Goal: Task Accomplishment & Management: Use online tool/utility

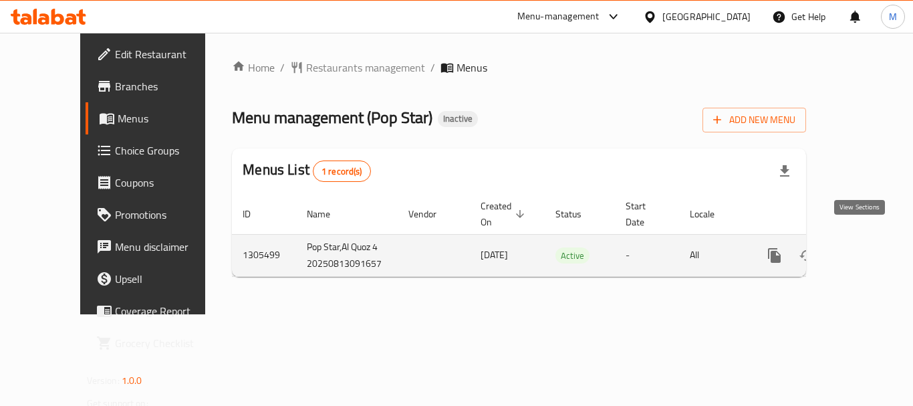
click at [866, 247] on icon "enhanced table" at bounding box center [871, 255] width 16 height 16
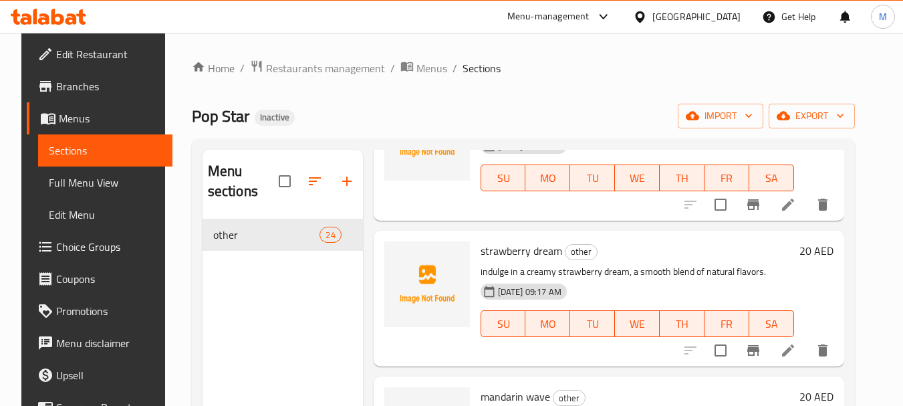
scroll to position [2340, 0]
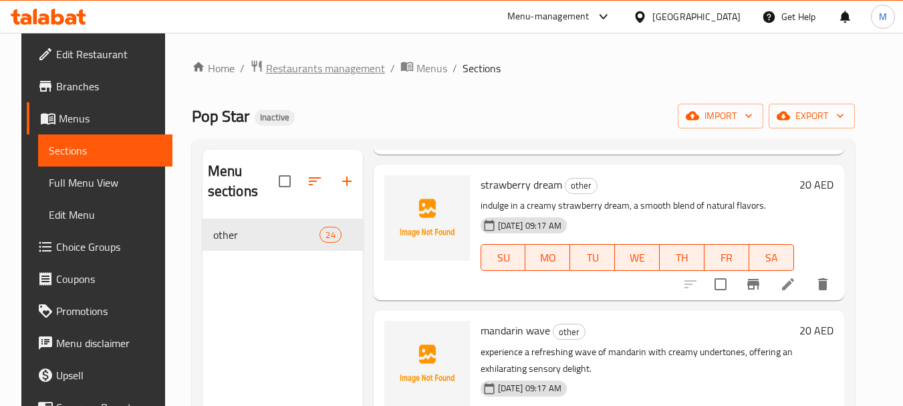
click at [301, 71] on span "Restaurants management" at bounding box center [325, 68] width 119 height 16
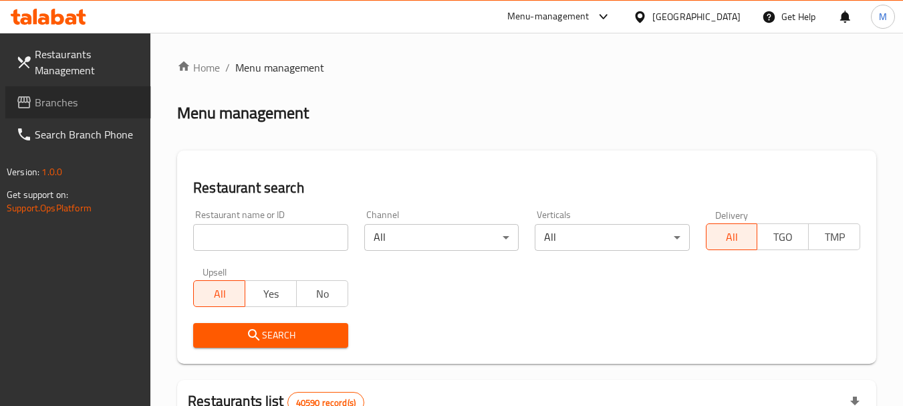
click at [37, 105] on span "Branches" at bounding box center [88, 102] width 106 height 16
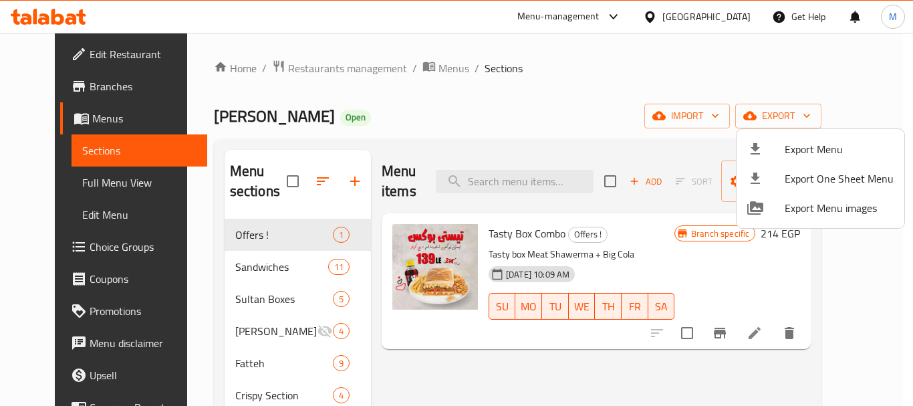
click at [294, 69] on div at bounding box center [456, 203] width 913 height 406
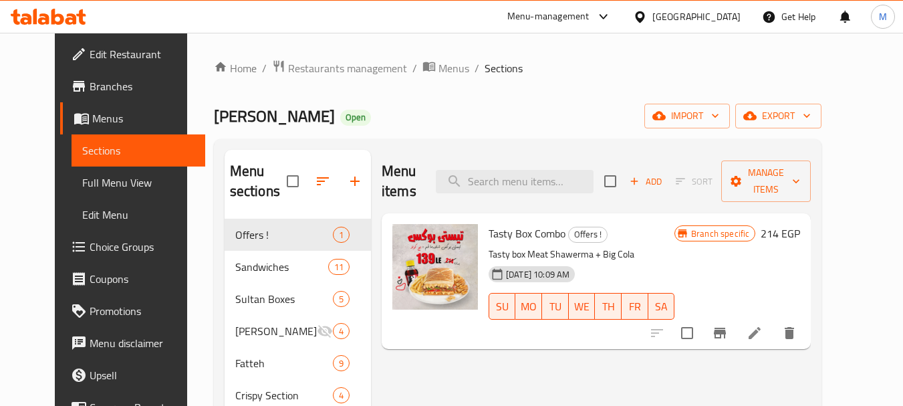
click at [294, 69] on span "Restaurants management" at bounding box center [347, 68] width 119 height 16
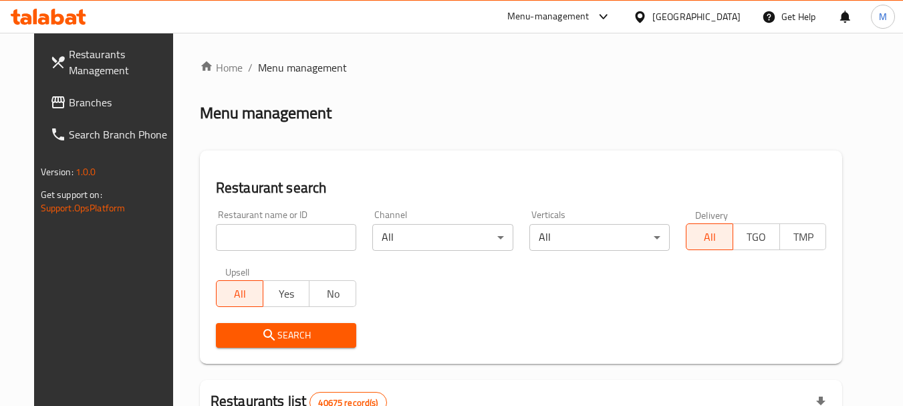
click at [77, 104] on span "Branches" at bounding box center [122, 102] width 106 height 16
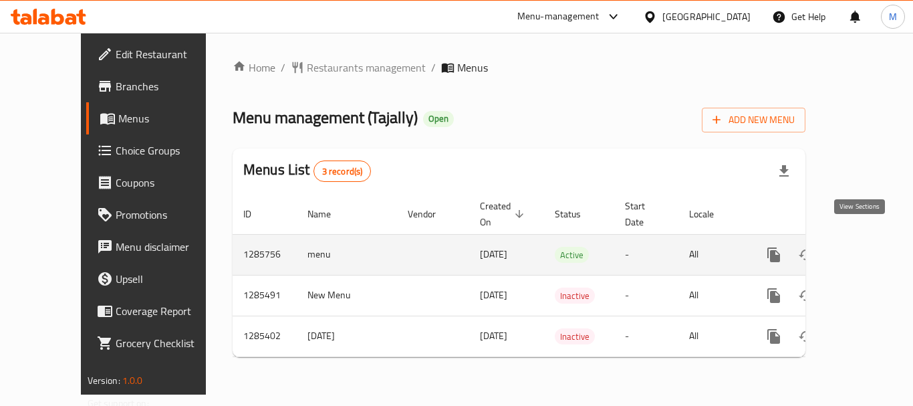
click at [866, 247] on icon "enhanced table" at bounding box center [871, 255] width 16 height 16
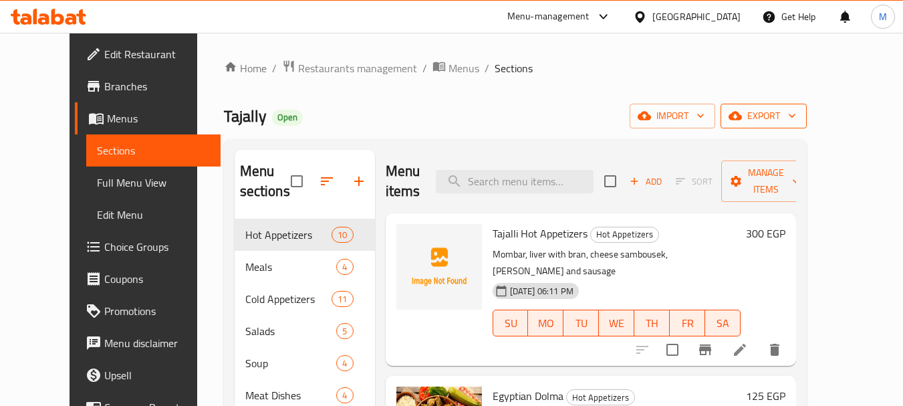
click at [799, 119] on icon "button" at bounding box center [792, 115] width 13 height 13
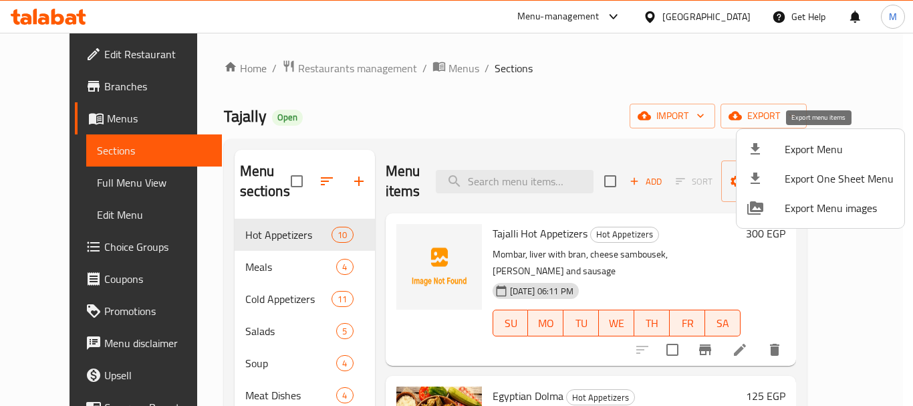
click at [817, 148] on span "Export Menu" at bounding box center [839, 149] width 109 height 16
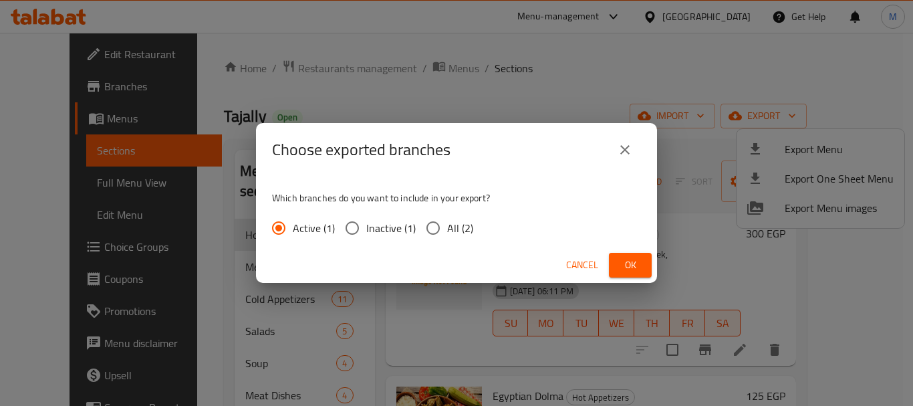
click at [433, 233] on input "All (2)" at bounding box center [433, 228] width 28 height 28
radio input "true"
click at [636, 265] on span "Ok" at bounding box center [630, 265] width 21 height 17
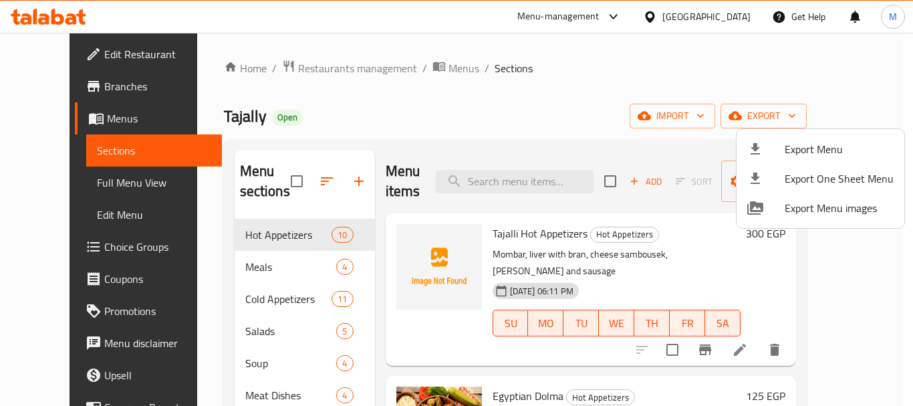
drag, startPoint x: 382, startPoint y: 121, endPoint x: 245, endPoint y: 98, distance: 139.7
click at [382, 120] on div at bounding box center [456, 203] width 913 height 406
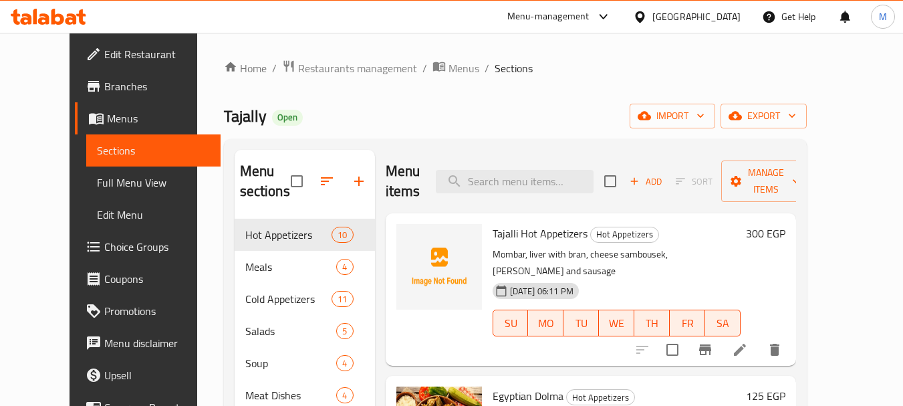
click at [104, 85] on span "Branches" at bounding box center [157, 86] width 106 height 16
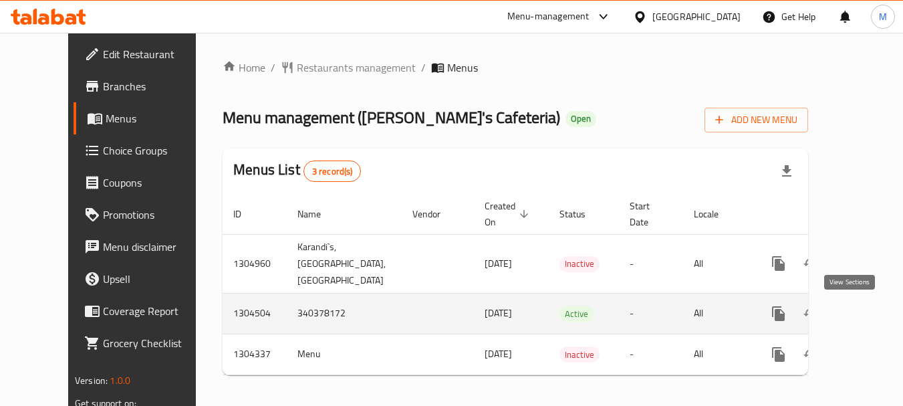
click at [867, 314] on icon "enhanced table" at bounding box center [875, 314] width 16 height 16
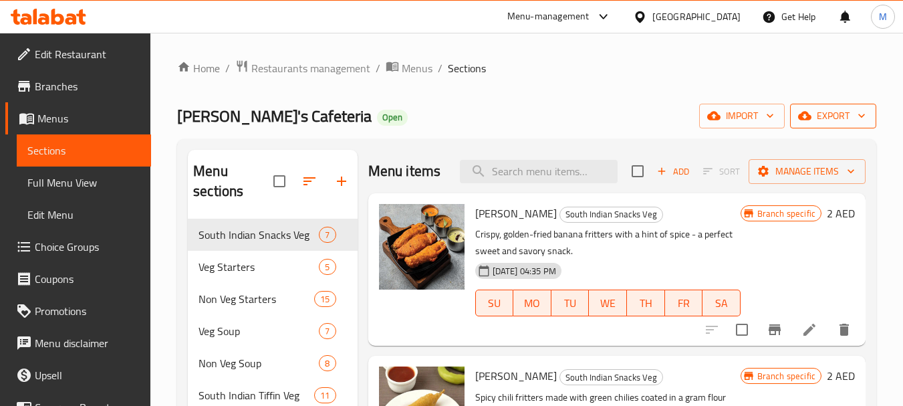
click at [837, 120] on span "export" at bounding box center [833, 116] width 65 height 17
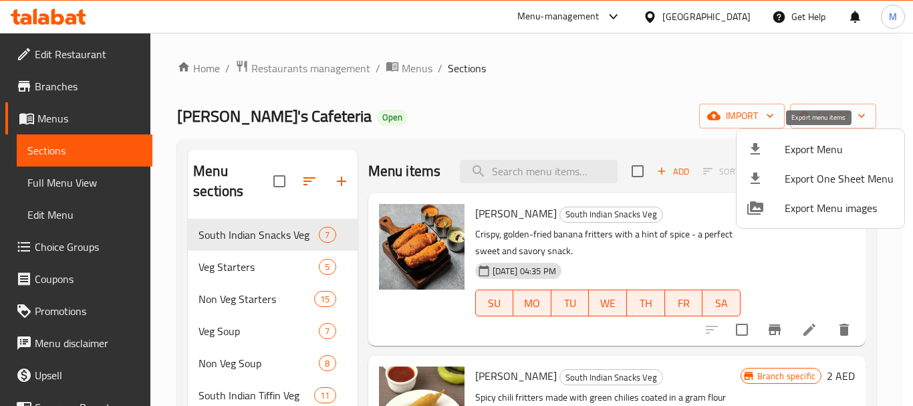
click at [818, 156] on span "Export Menu" at bounding box center [839, 149] width 109 height 16
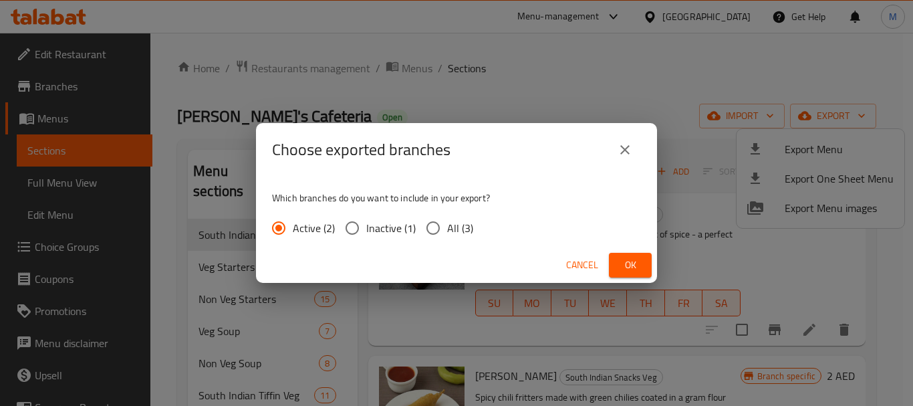
click at [456, 233] on span "All (3)" at bounding box center [460, 228] width 26 height 16
click at [447, 233] on input "All (3)" at bounding box center [433, 228] width 28 height 28
radio input "true"
drag, startPoint x: 625, startPoint y: 263, endPoint x: 499, endPoint y: 389, distance: 177.8
click at [625, 263] on span "Ok" at bounding box center [630, 265] width 21 height 17
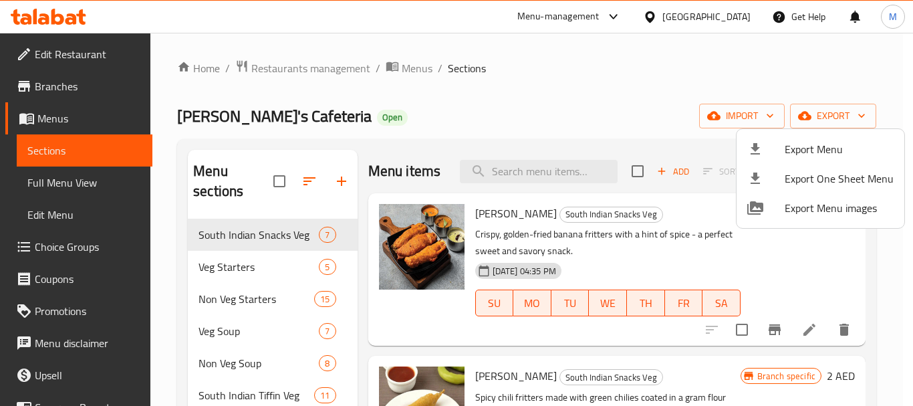
click at [484, 128] on div at bounding box center [456, 203] width 913 height 406
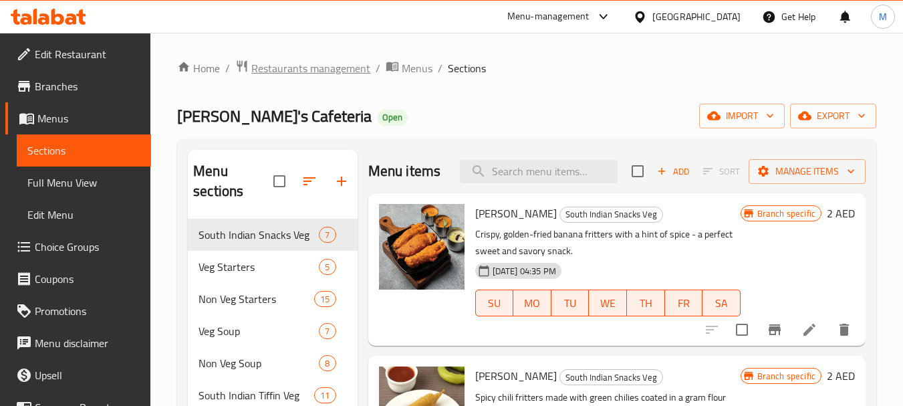
click at [311, 66] on span "Restaurants management" at bounding box center [310, 68] width 119 height 16
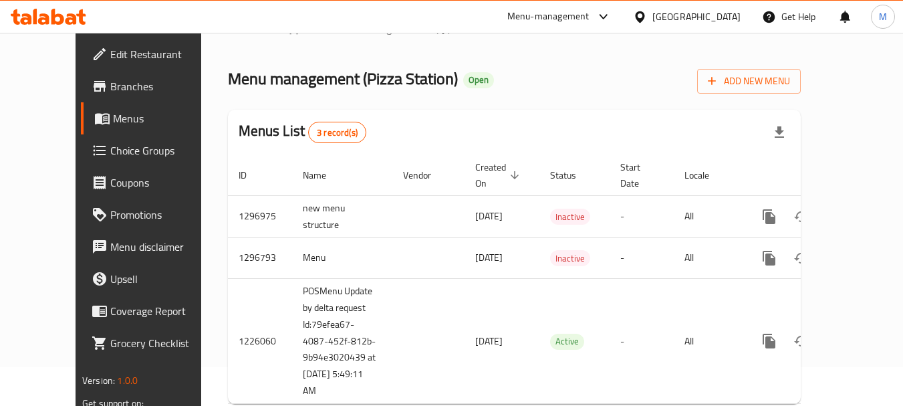
scroll to position [60, 0]
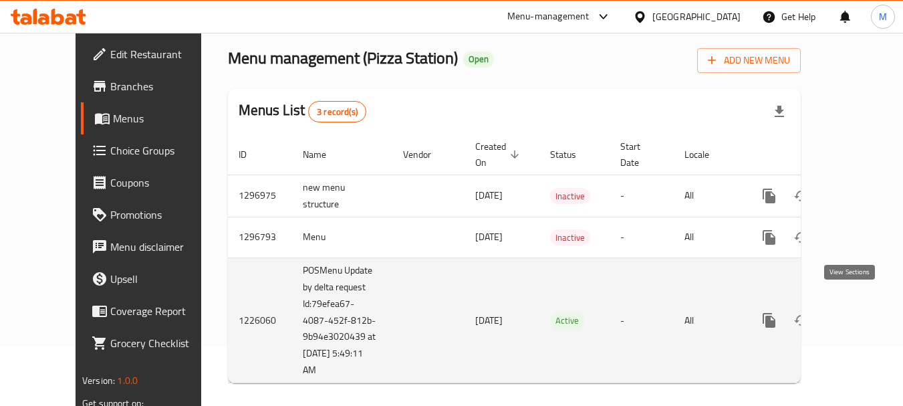
click at [858, 312] on icon "enhanced table" at bounding box center [866, 320] width 16 height 16
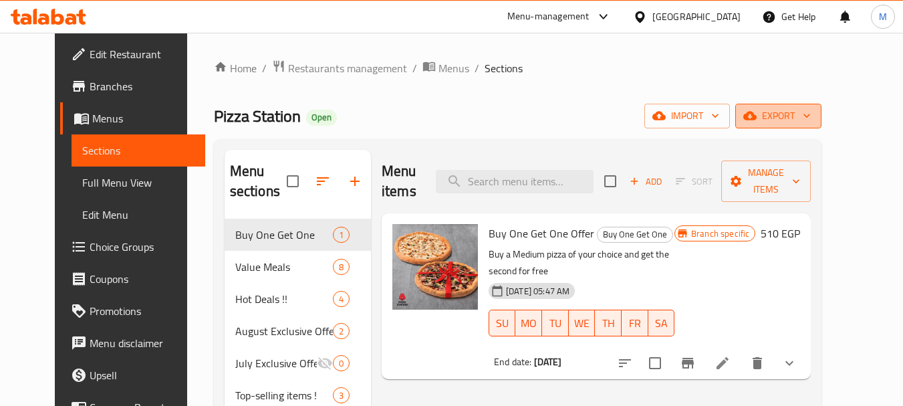
click at [814, 116] on icon "button" at bounding box center [806, 115] width 13 height 13
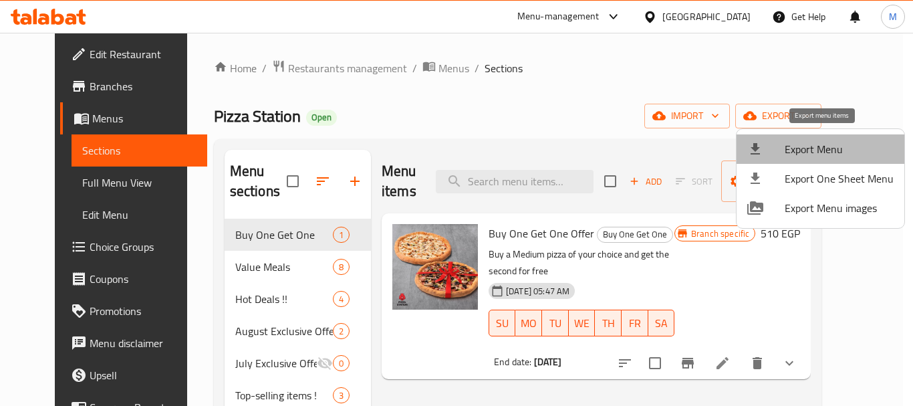
click at [843, 148] on span "Export Menu" at bounding box center [839, 149] width 109 height 16
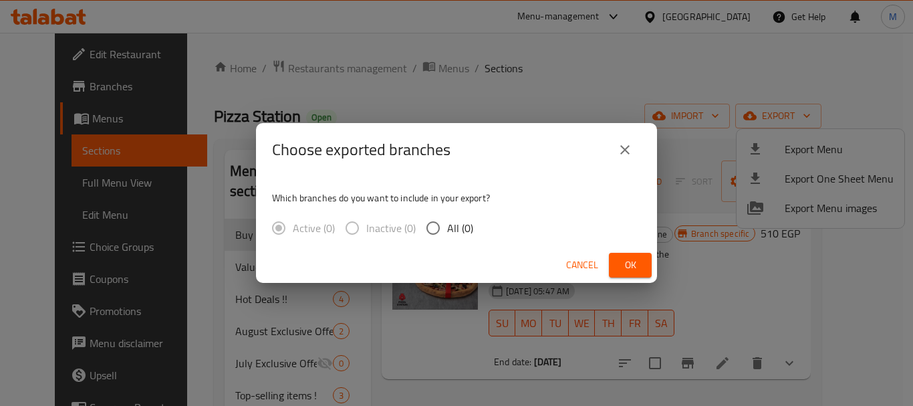
click at [452, 228] on span "All (0)" at bounding box center [460, 228] width 26 height 16
click at [447, 228] on input "All (0)" at bounding box center [433, 228] width 28 height 28
radio input "true"
click at [646, 266] on button "Ok" at bounding box center [630, 265] width 43 height 25
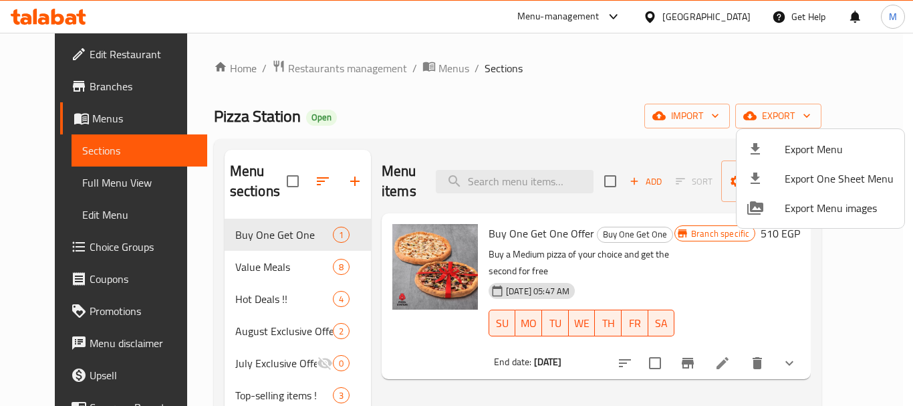
click at [51, 86] on div at bounding box center [456, 203] width 913 height 406
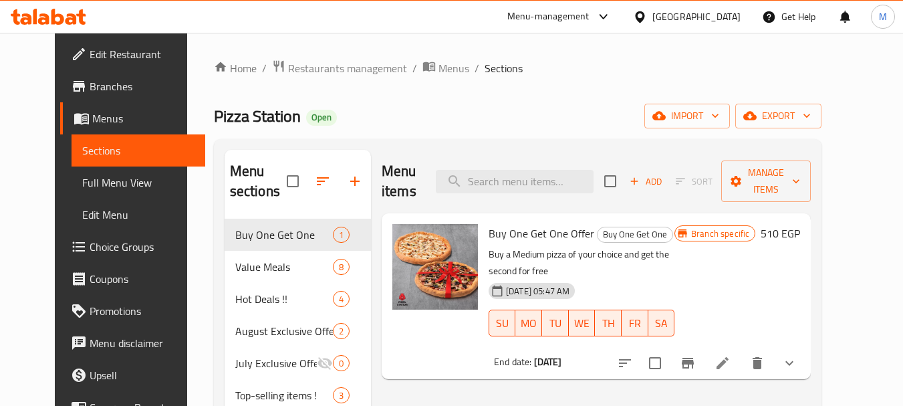
click at [90, 86] on span "Branches" at bounding box center [143, 86] width 106 height 16
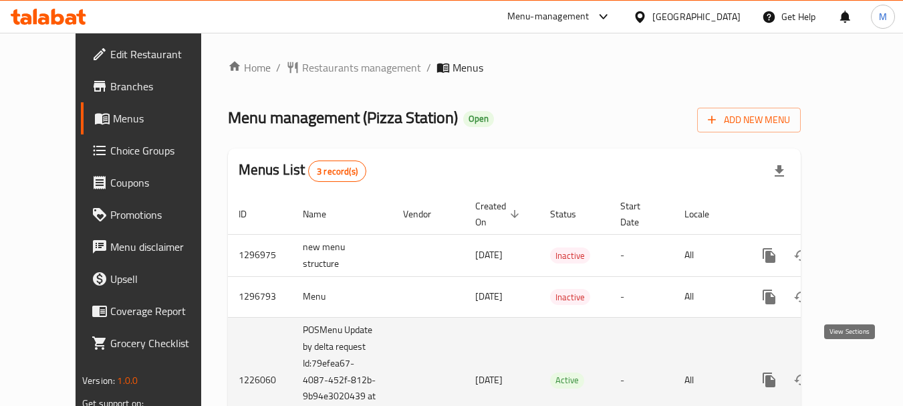
click at [858, 372] on icon "enhanced table" at bounding box center [866, 380] width 16 height 16
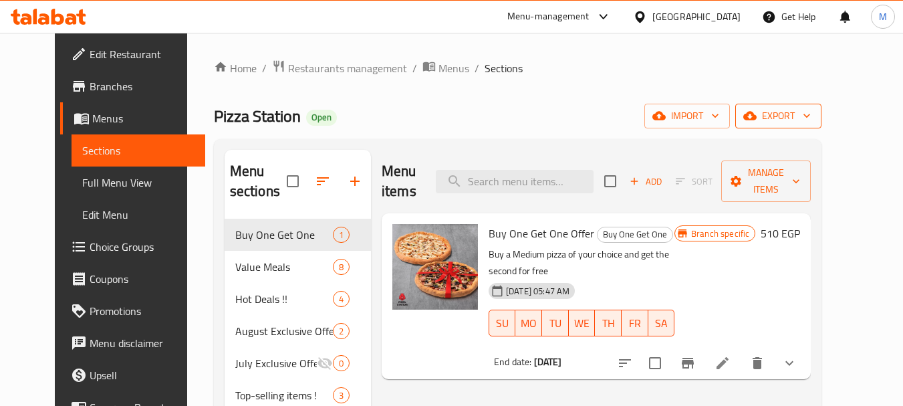
click at [814, 114] on icon "button" at bounding box center [806, 115] width 13 height 13
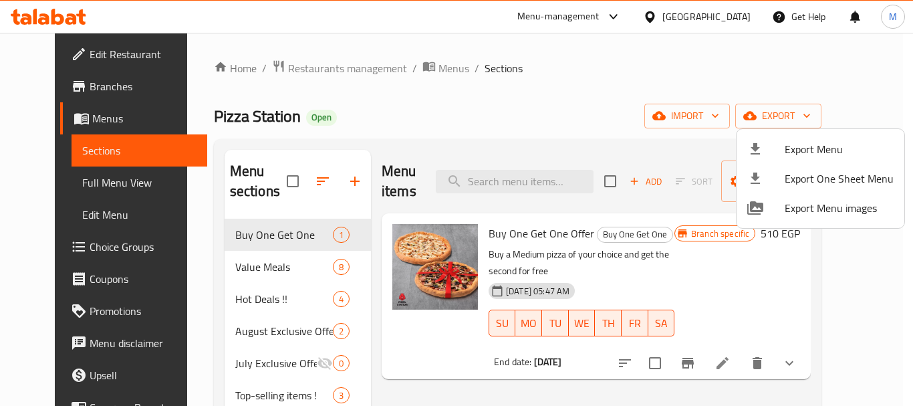
click at [663, 225] on div at bounding box center [456, 203] width 913 height 406
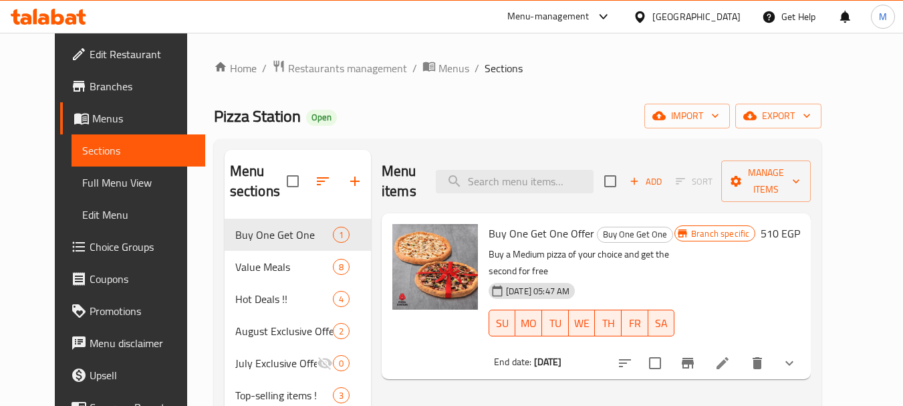
click at [811, 160] on div "Add Sort Manage items" at bounding box center [707, 180] width 207 height 41
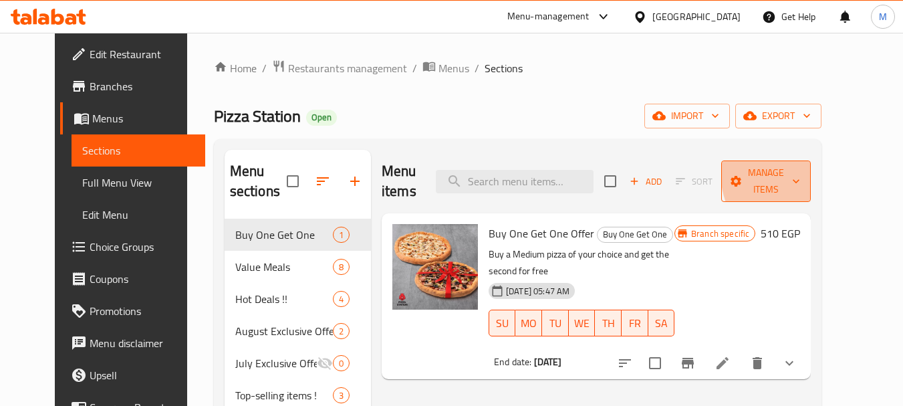
click at [800, 170] on span "Manage items" at bounding box center [766, 180] width 68 height 33
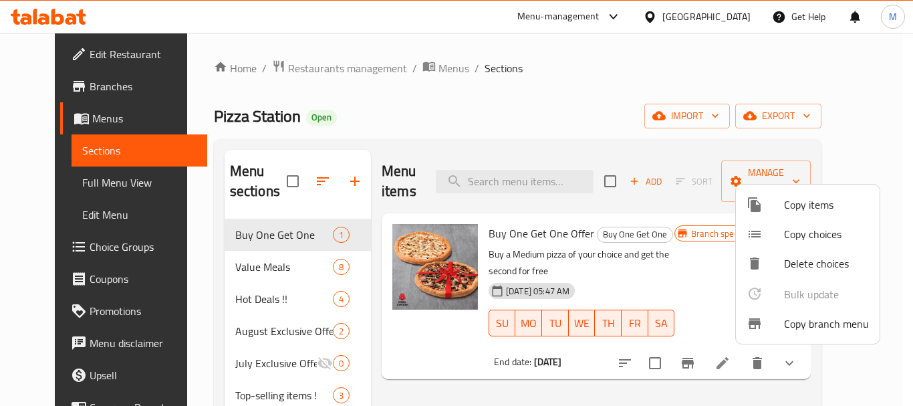
click at [786, 326] on span "Copy branch menu" at bounding box center [826, 324] width 85 height 16
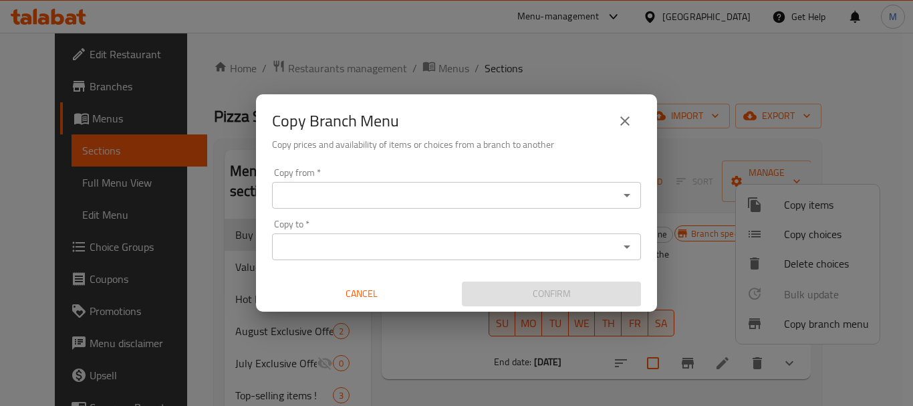
click at [361, 196] on input "Copy from   *" at bounding box center [445, 195] width 339 height 19
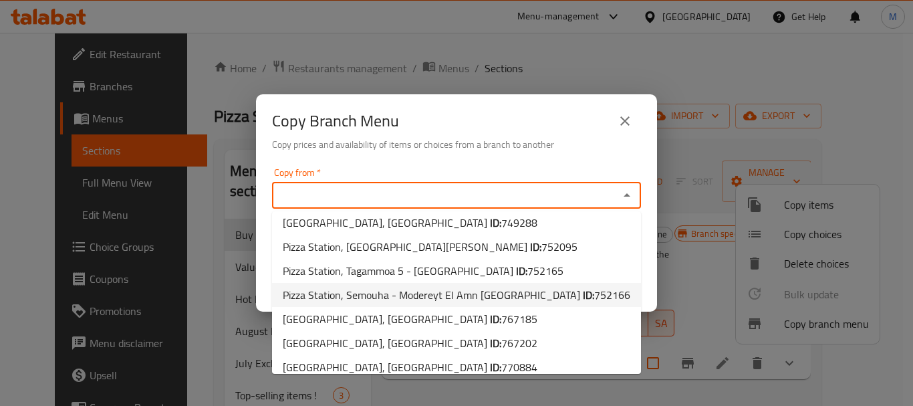
scroll to position [51, 0]
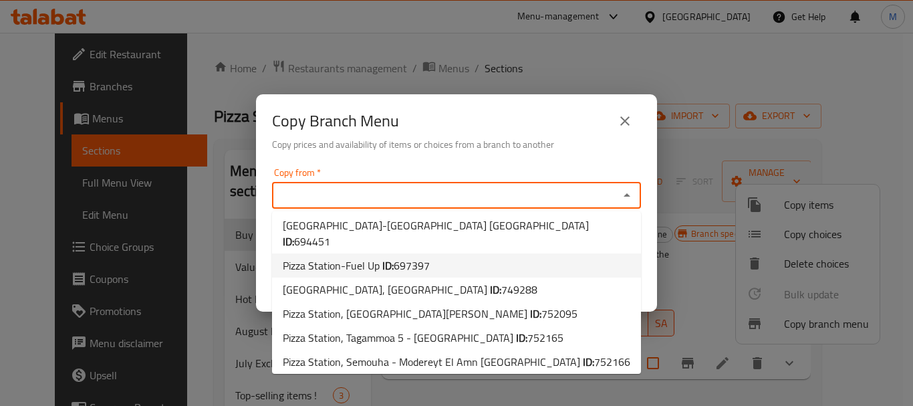
click at [421, 255] on span "697397" at bounding box center [412, 265] width 36 height 20
type input "Pizza Station-Fuel Up"
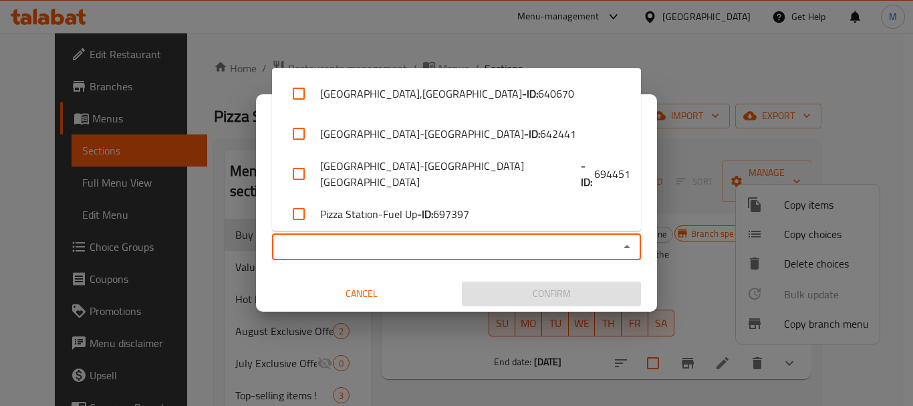
click at [382, 247] on input "Copy to   *" at bounding box center [445, 246] width 339 height 19
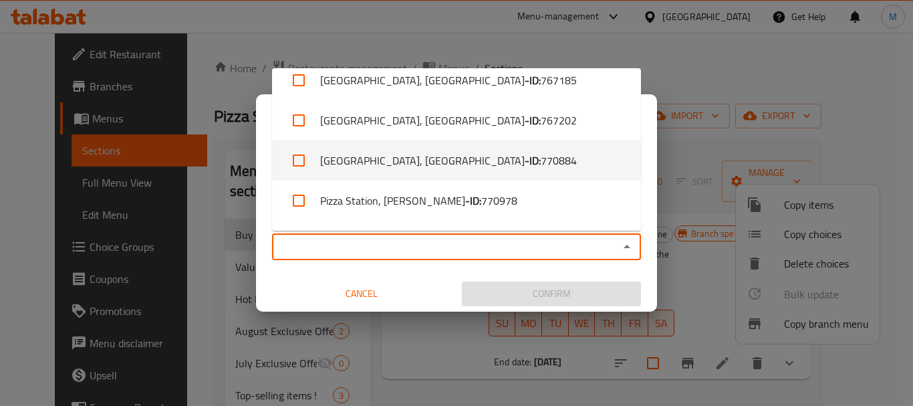
scroll to position [410, 0]
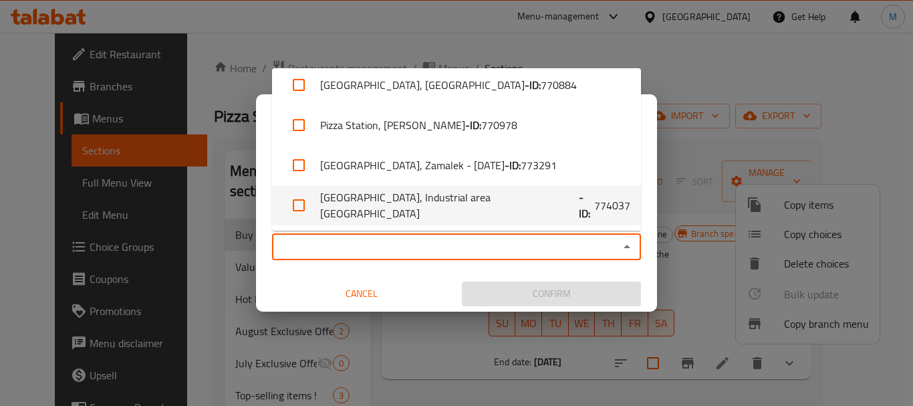
click at [467, 208] on li "Pizza Station, Industrial area New cairo - ID: 774037" at bounding box center [456, 205] width 369 height 40
checkbox input "true"
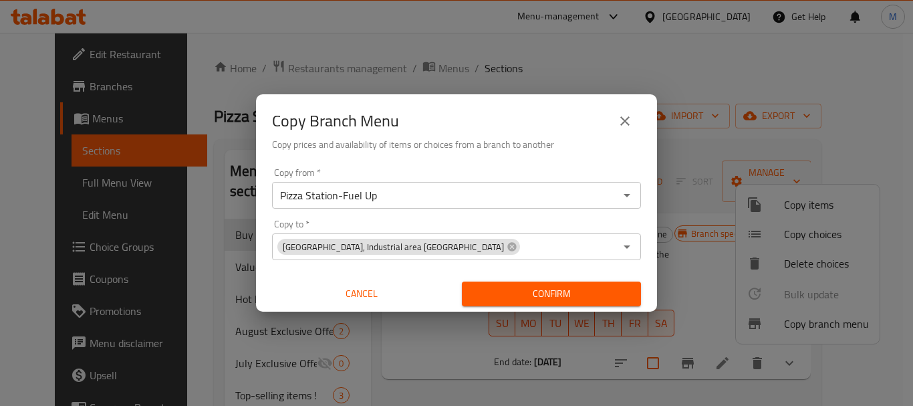
drag, startPoint x: 509, startPoint y: 346, endPoint x: 512, endPoint y: 332, distance: 14.3
click at [510, 346] on div "Copy Branch Menu Copy prices and availability of items or choices from a branch…" at bounding box center [456, 203] width 913 height 406
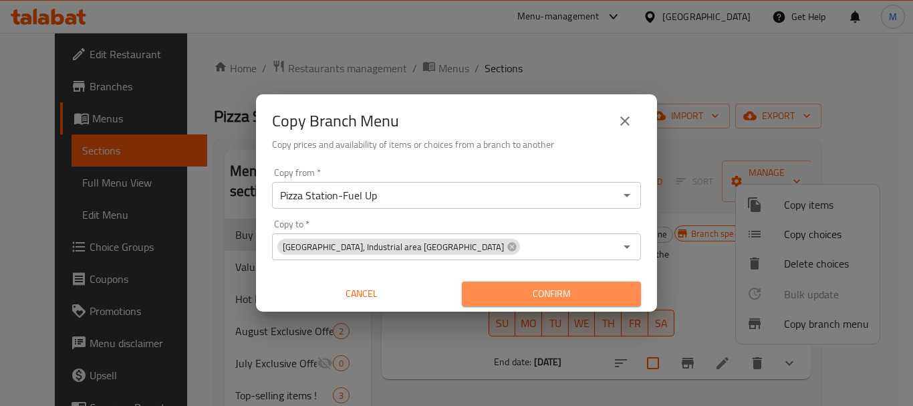
click at [549, 289] on span "Confirm" at bounding box center [552, 294] width 158 height 17
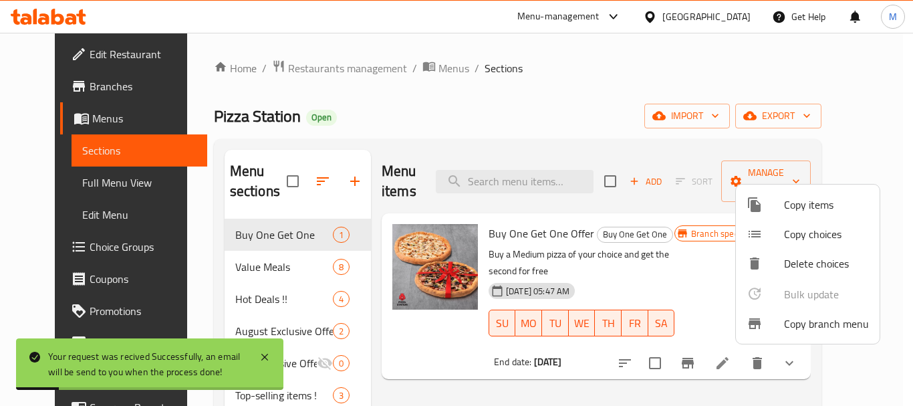
click at [559, 290] on div at bounding box center [456, 203] width 913 height 406
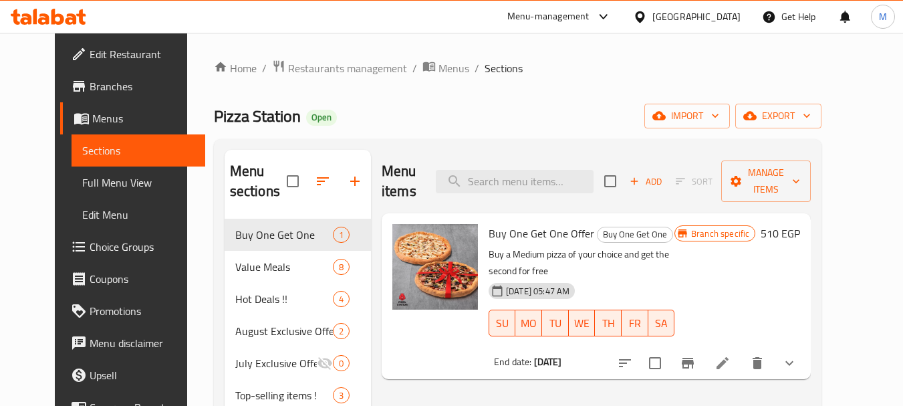
click at [800, 169] on span "Manage items" at bounding box center [766, 180] width 68 height 33
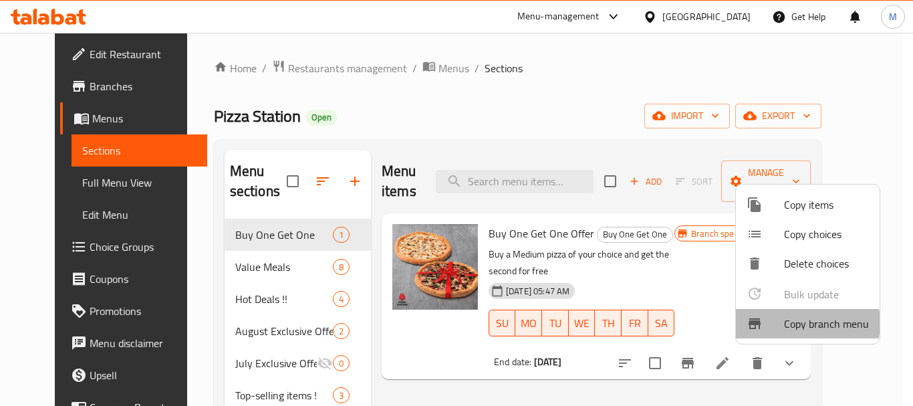
click at [800, 323] on span "Copy branch menu" at bounding box center [826, 324] width 85 height 16
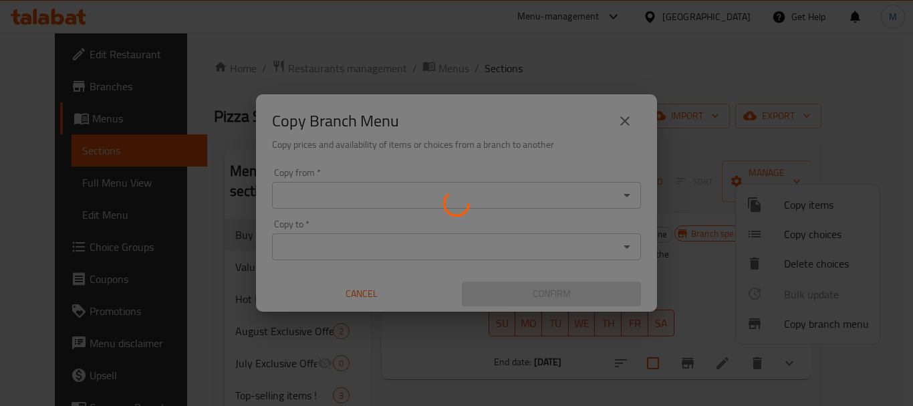
click at [631, 197] on div at bounding box center [456, 203] width 913 height 406
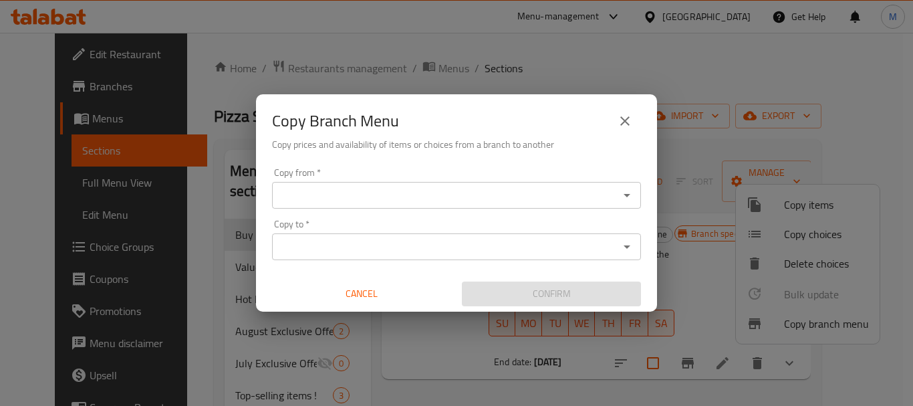
click at [414, 200] on input "Copy from   *" at bounding box center [445, 195] width 339 height 19
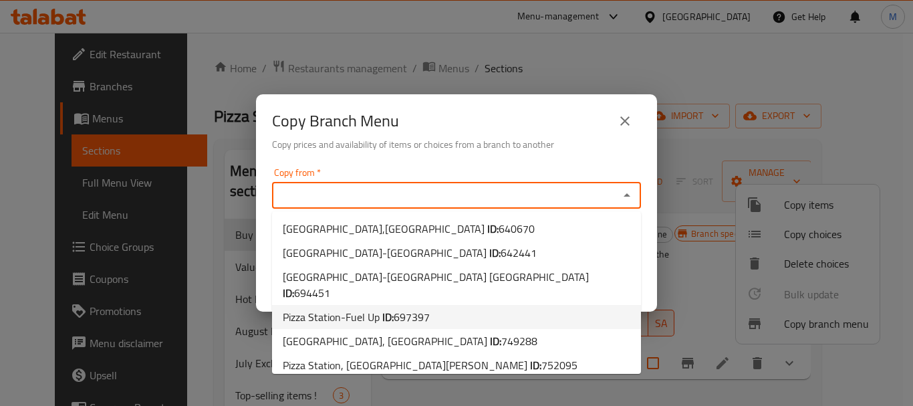
click at [419, 307] on span "697397" at bounding box center [412, 317] width 36 height 20
type input "Pizza Station-Fuel Up"
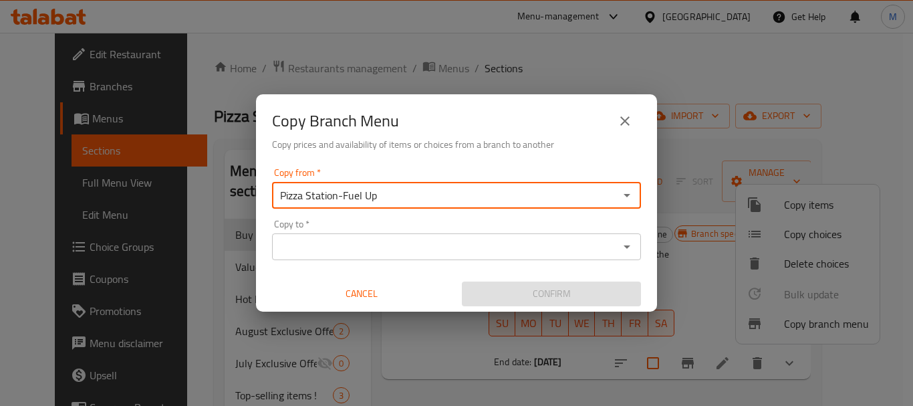
click at [625, 245] on icon "Open" at bounding box center [627, 246] width 7 height 3
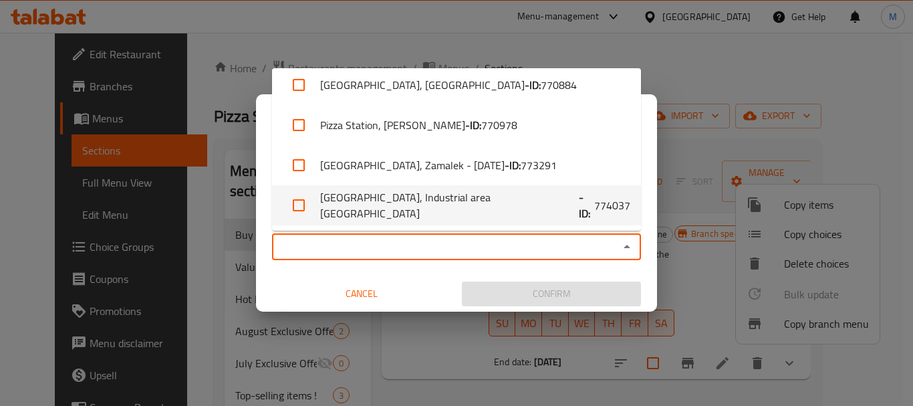
click at [594, 204] on span "774037" at bounding box center [612, 205] width 36 height 16
checkbox input "true"
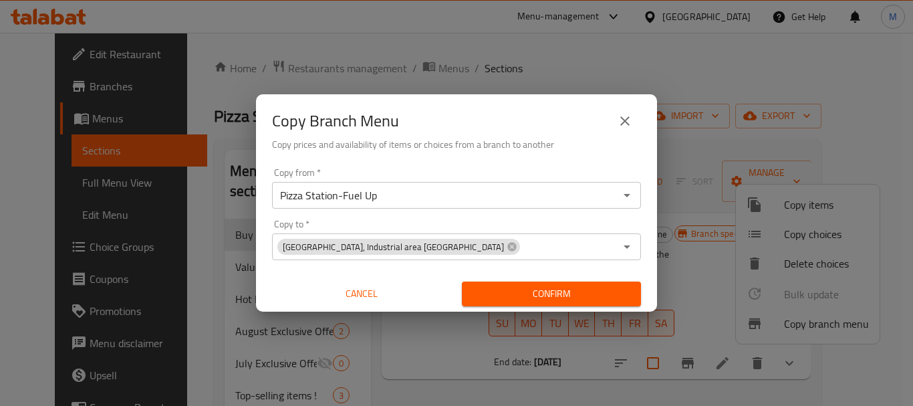
click at [675, 141] on div "Copy Branch Menu Copy prices and availability of items or choices from a branch…" at bounding box center [456, 203] width 913 height 406
click at [543, 286] on span "Confirm" at bounding box center [552, 294] width 158 height 17
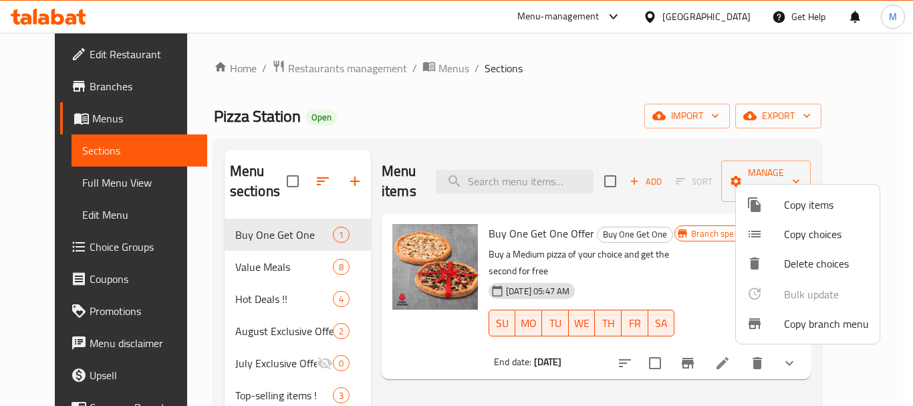
click at [38, 80] on div at bounding box center [456, 203] width 913 height 406
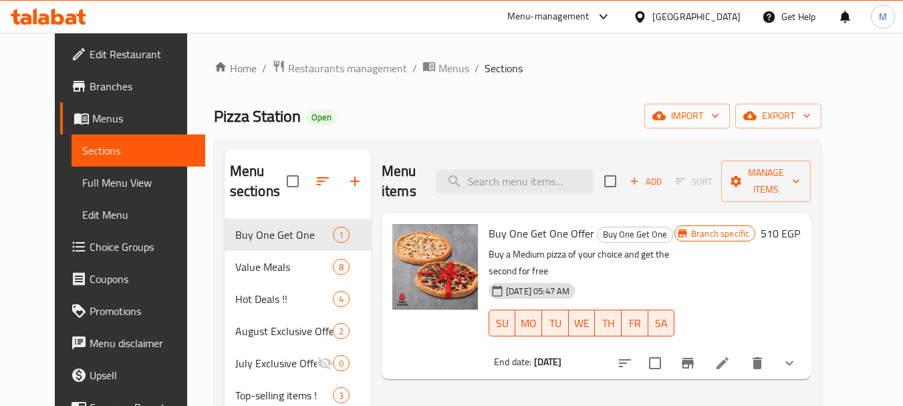
click at [90, 80] on span "Branches" at bounding box center [143, 86] width 106 height 16
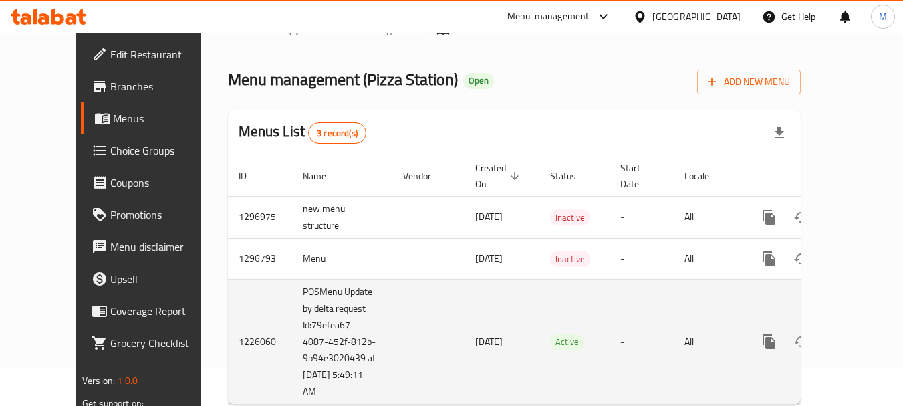
scroll to position [60, 0]
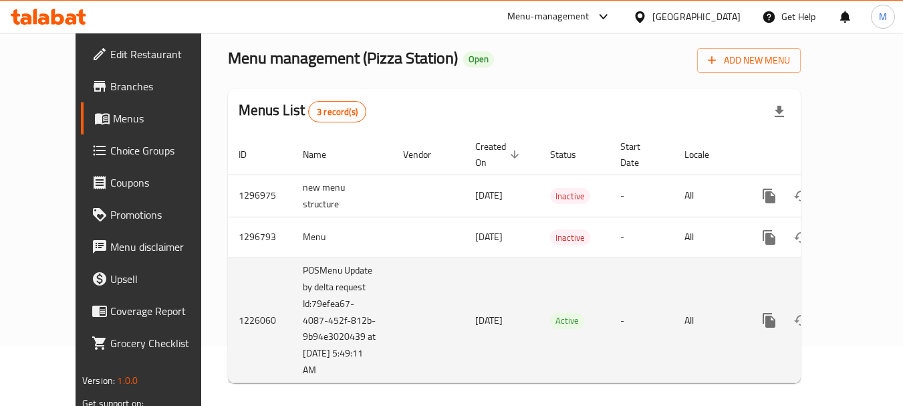
click at [858, 312] on icon "enhanced table" at bounding box center [866, 320] width 16 height 16
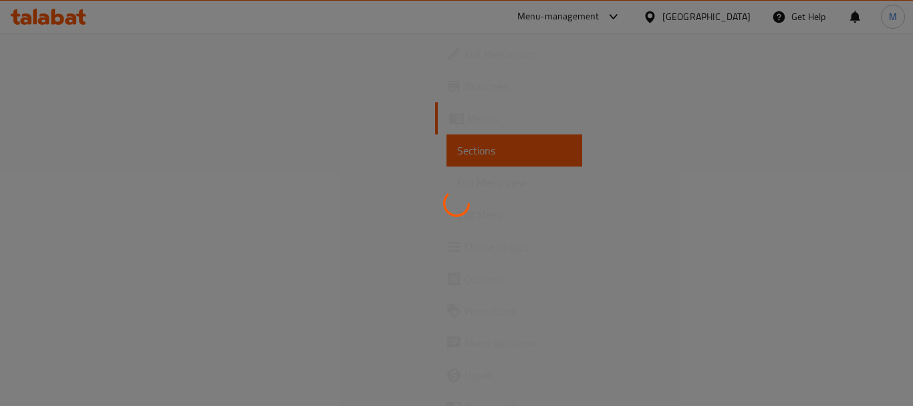
click at [475, 246] on div at bounding box center [456, 203] width 913 height 406
click at [778, 231] on div at bounding box center [456, 203] width 913 height 406
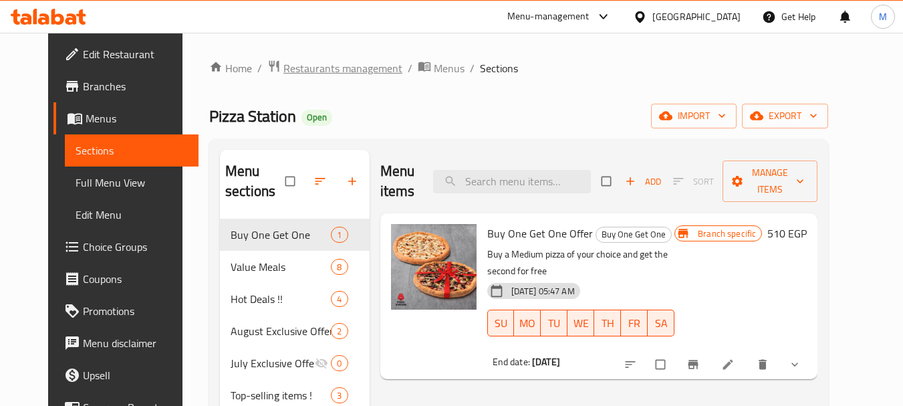
click at [284, 72] on span "Restaurants management" at bounding box center [343, 68] width 119 height 16
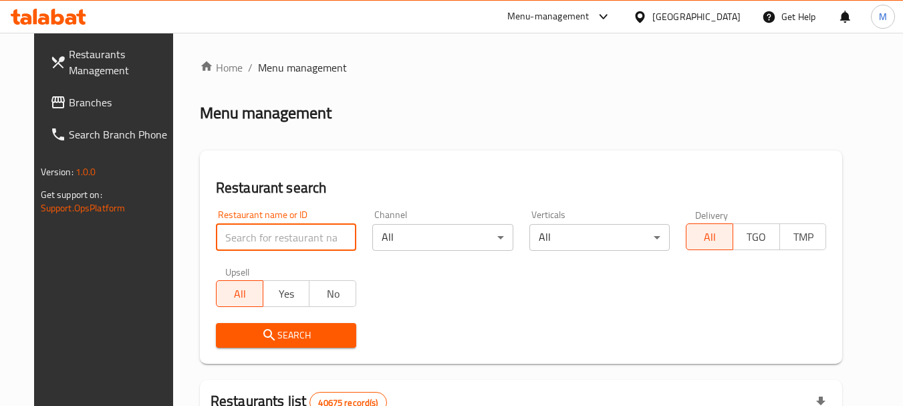
click at [275, 244] on input "search" at bounding box center [286, 237] width 140 height 27
paste input "625875"
type input "625875"
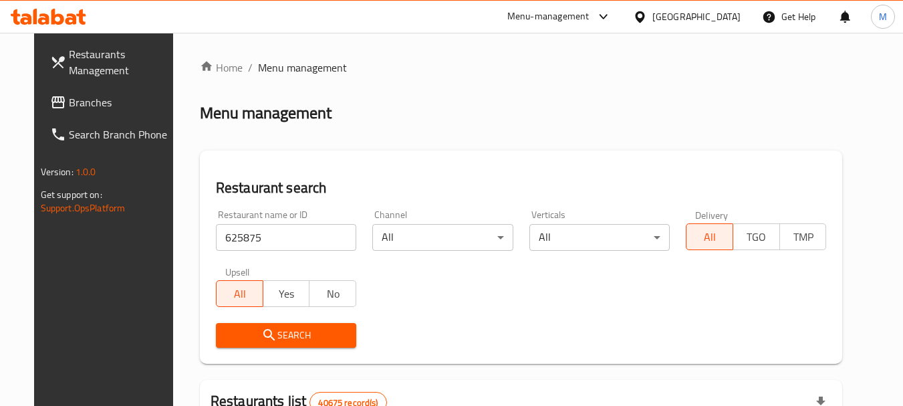
click at [263, 332] on span "Search" at bounding box center [286, 335] width 119 height 17
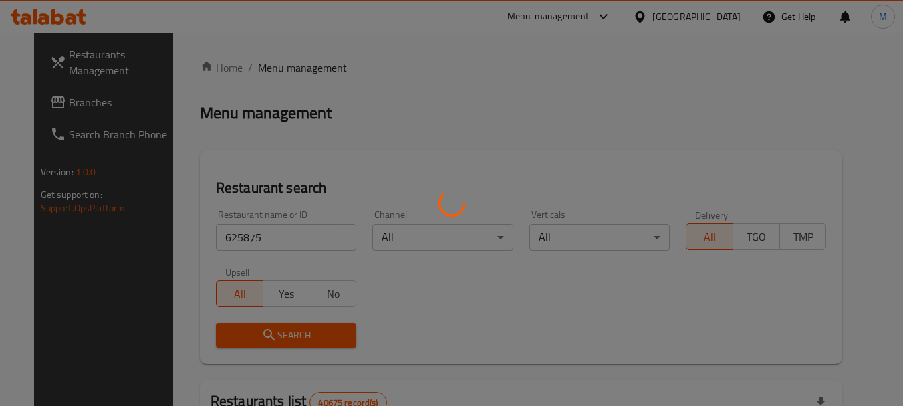
click at [263, 332] on div at bounding box center [451, 203] width 903 height 406
drag, startPoint x: 261, startPoint y: 349, endPoint x: 469, endPoint y: 278, distance: 219.9
click at [264, 332] on div at bounding box center [451, 203] width 903 height 406
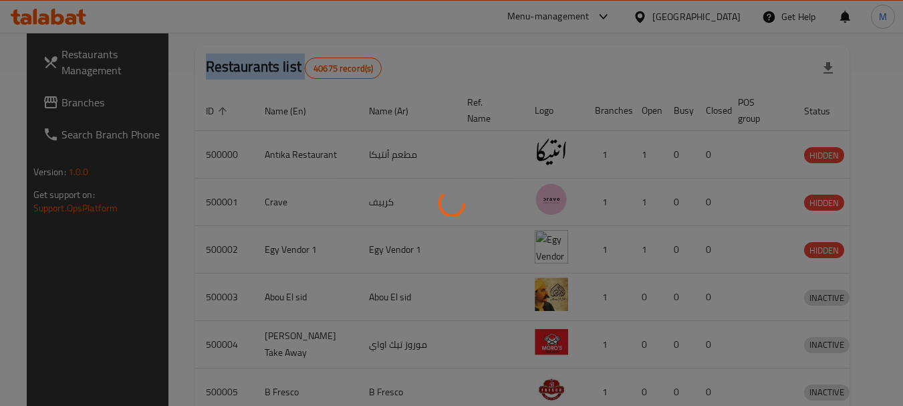
scroll to position [179, 0]
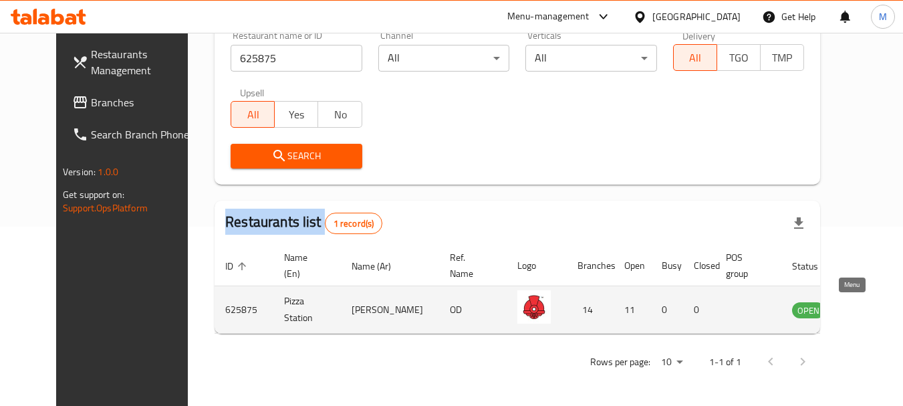
click at [863, 314] on link "enhanced table" at bounding box center [875, 310] width 25 height 16
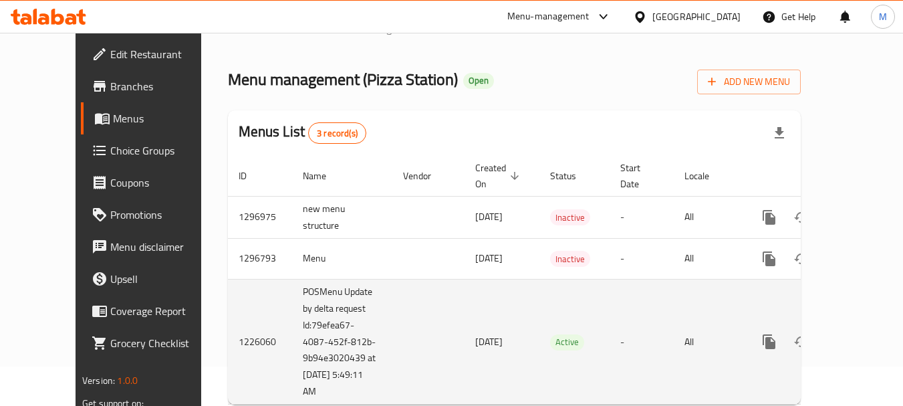
scroll to position [61, 0]
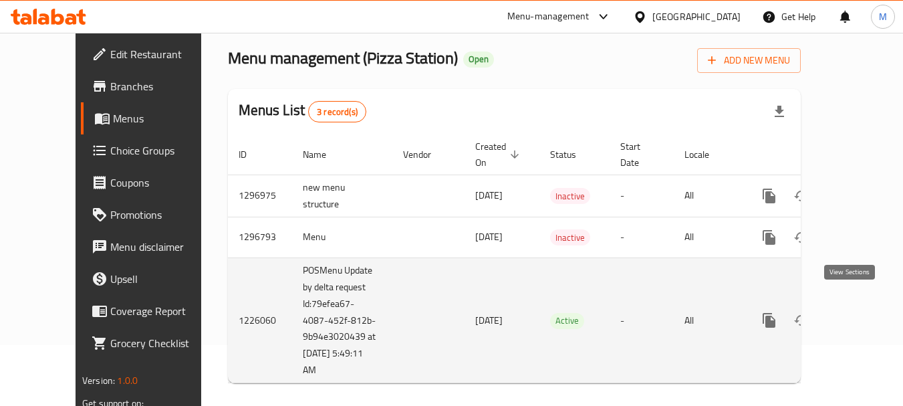
click at [855, 304] on link "enhanced table" at bounding box center [866, 320] width 32 height 32
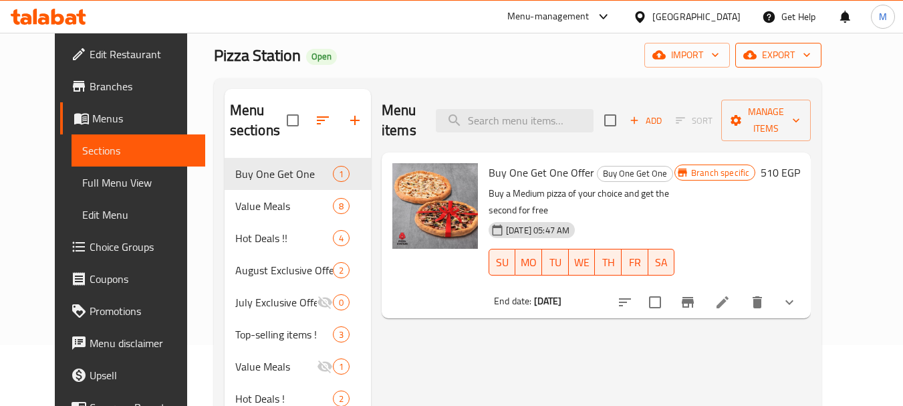
click at [811, 57] on span "export" at bounding box center [778, 55] width 65 height 17
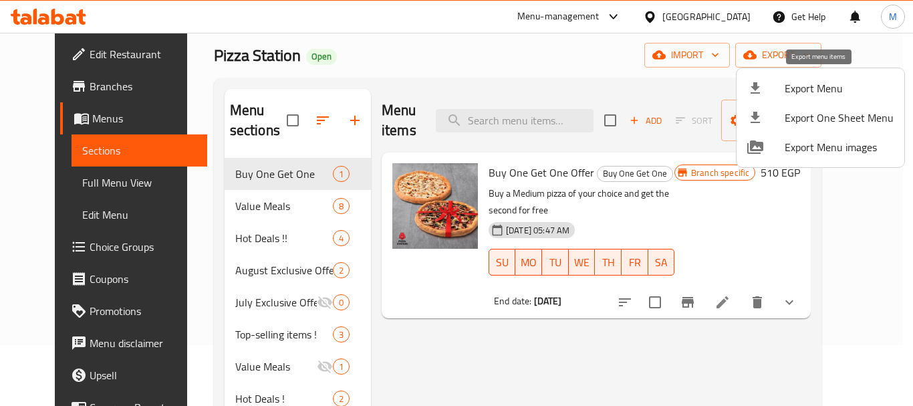
click at [819, 84] on span "Export Menu" at bounding box center [839, 88] width 109 height 16
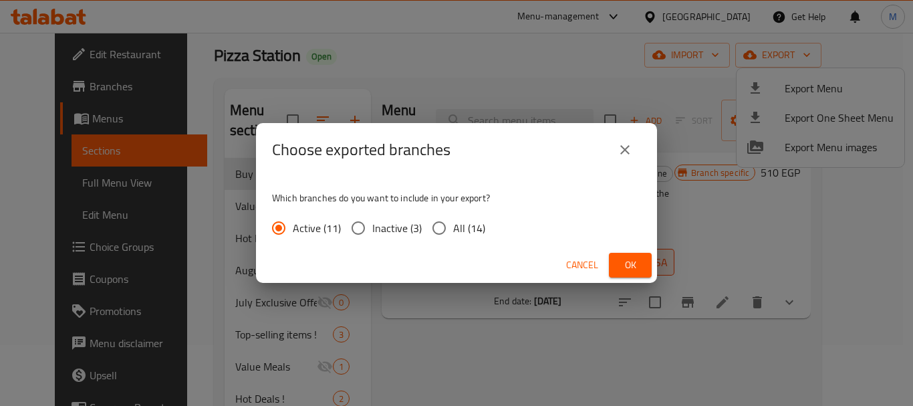
drag, startPoint x: 465, startPoint y: 229, endPoint x: 559, endPoint y: 270, distance: 102.4
click at [465, 229] on span "All (14)" at bounding box center [469, 228] width 32 height 16
click at [453, 229] on input "All (14)" at bounding box center [439, 228] width 28 height 28
radio input "true"
click at [627, 261] on span "Ok" at bounding box center [630, 265] width 21 height 17
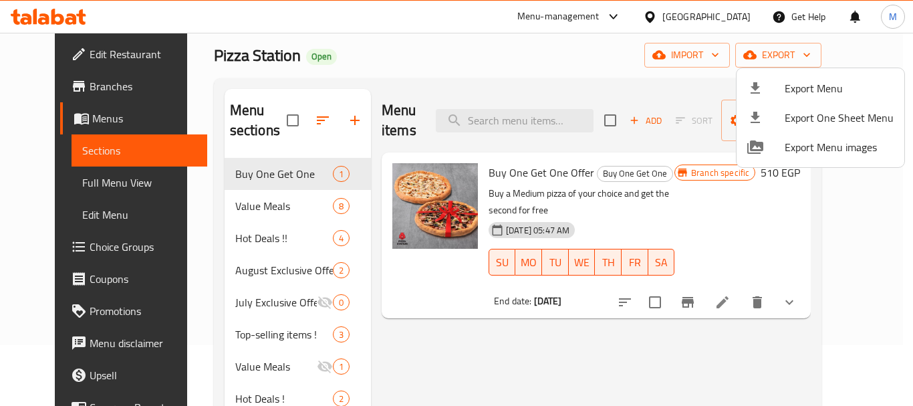
drag, startPoint x: 457, startPoint y: 355, endPoint x: 316, endPoint y: 96, distance: 294.7
click at [457, 348] on div at bounding box center [456, 203] width 913 height 406
